Goal: Use online tool/utility

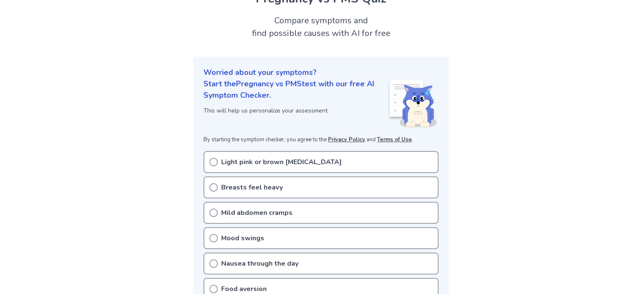
scroll to position [84, 0]
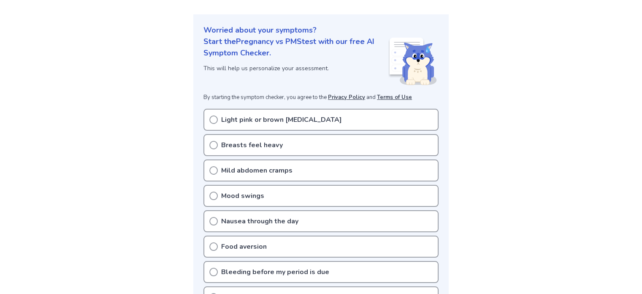
click at [283, 140] on div "Breasts feel heavy" at bounding box center [321, 145] width 235 height 22
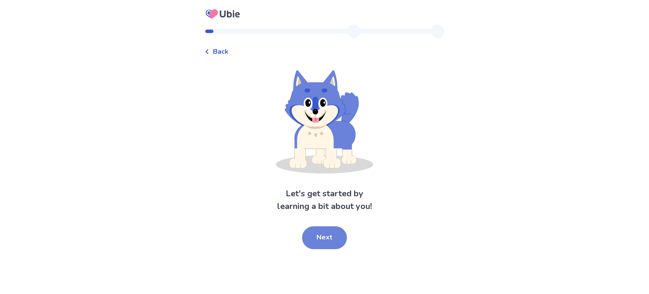
click at [324, 234] on button "Next" at bounding box center [324, 237] width 45 height 23
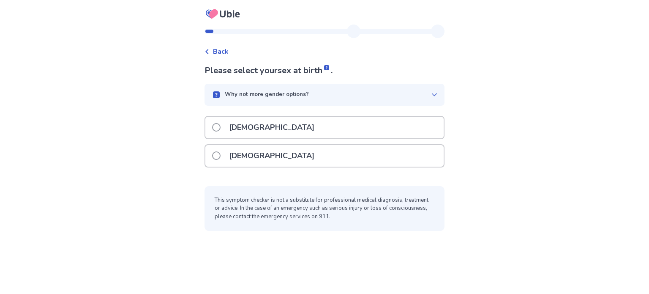
click at [239, 154] on p "[DEMOGRAPHIC_DATA]" at bounding box center [271, 156] width 95 height 22
